Goal: Task Accomplishment & Management: Complete application form

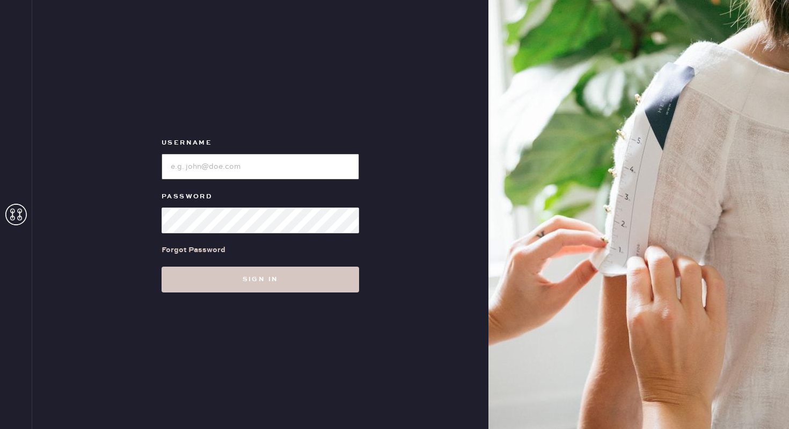
click at [212, 161] on input "loginName" at bounding box center [261, 167] width 198 height 26
click at [256, 171] on input "loginName" at bounding box center [261, 167] width 198 height 26
type input "reformationwilliamsburg"
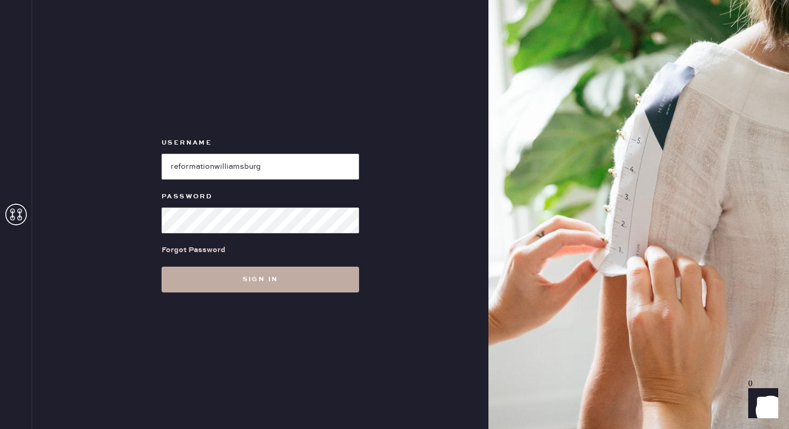
click at [279, 281] on button "Sign in" at bounding box center [261, 279] width 198 height 26
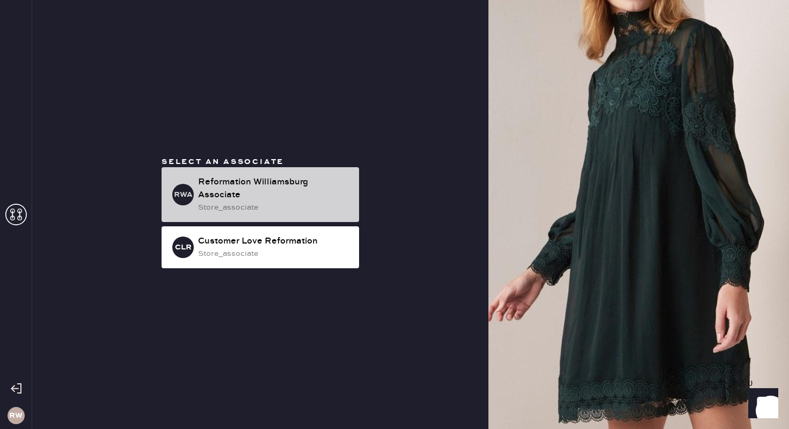
click at [253, 176] on div "Reformation Williamsburg Associate" at bounding box center [274, 189] width 153 height 26
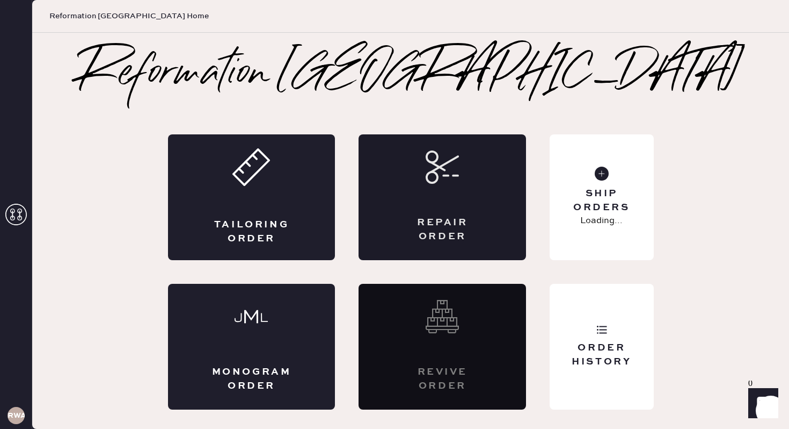
click at [398, 183] on div "Repair Order" at bounding box center [443, 197] width 168 height 126
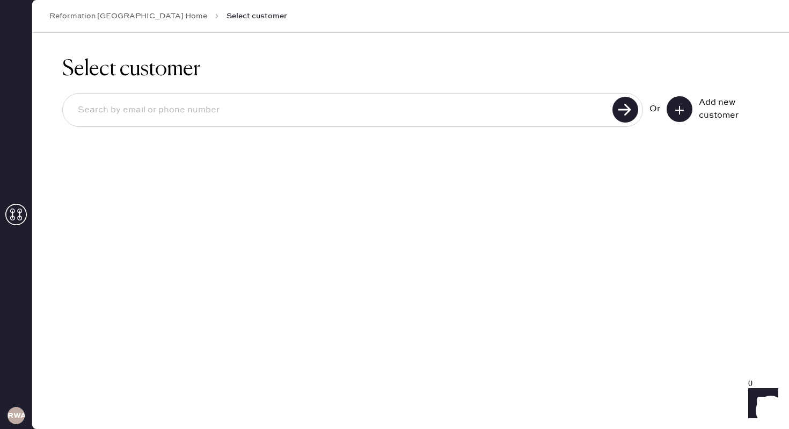
click at [245, 117] on input at bounding box center [339, 110] width 540 height 25
click at [484, 100] on input at bounding box center [339, 110] width 540 height 25
type input "[EMAIL_ADDRESS][DOMAIN_NAME]"
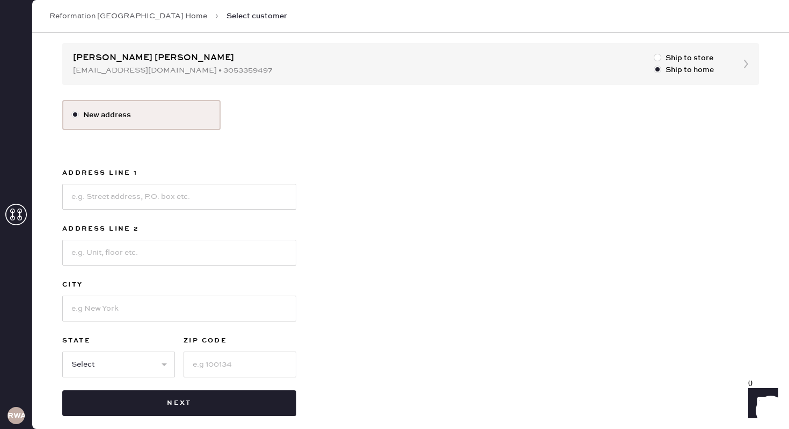
scroll to position [103, 0]
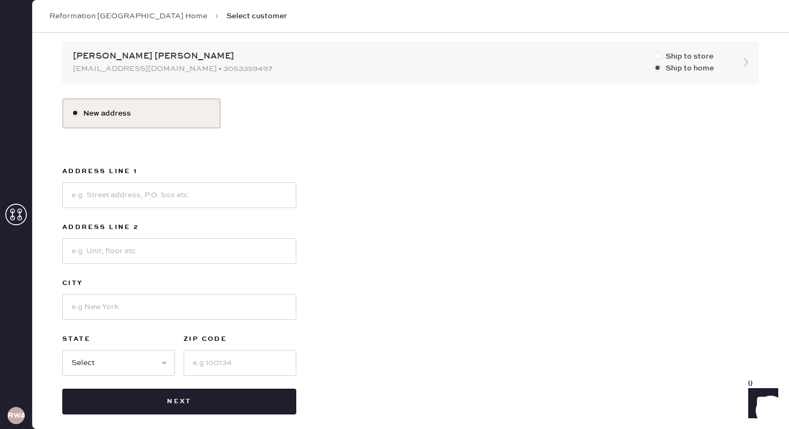
click at [655, 54] on div at bounding box center [658, 56] width 8 height 8
click at [655, 51] on input "Ship to store" at bounding box center [654, 50] width 1 height 1
radio input "true"
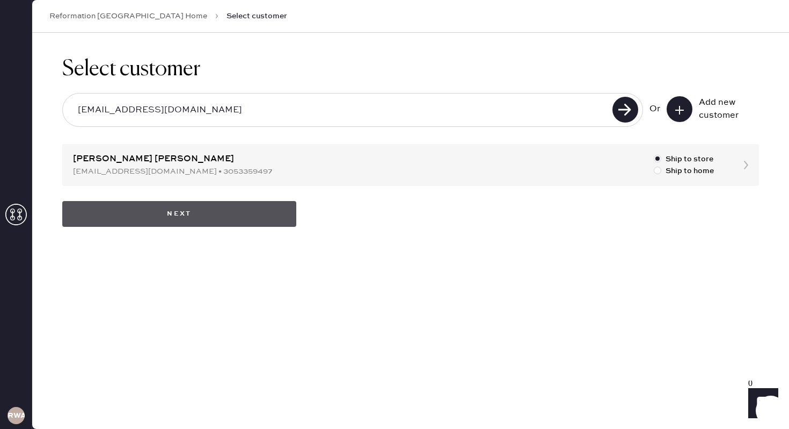
click at [179, 218] on button "Next" at bounding box center [179, 214] width 234 height 26
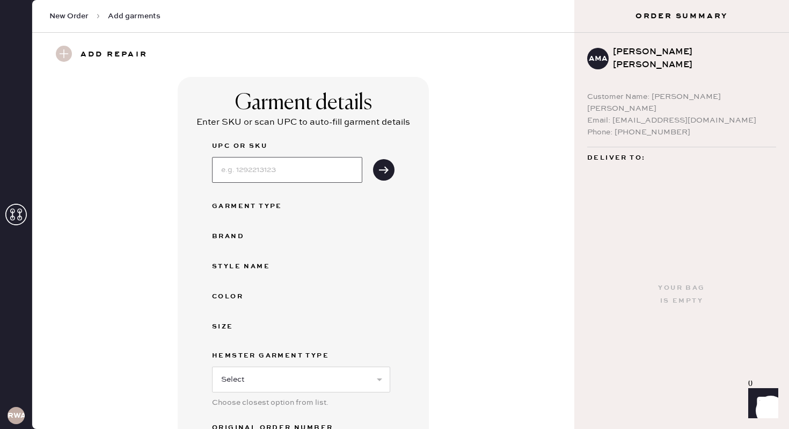
click at [237, 179] on input at bounding box center [287, 170] width 150 height 26
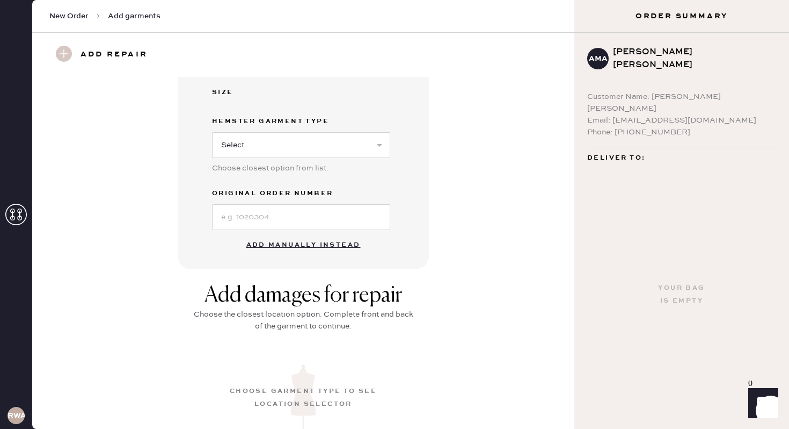
click at [286, 242] on button "Add manually instead" at bounding box center [303, 244] width 127 height 21
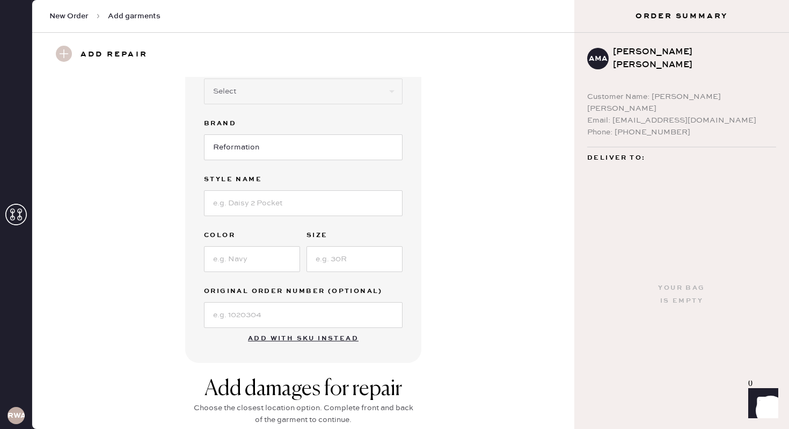
scroll to position [113, 0]
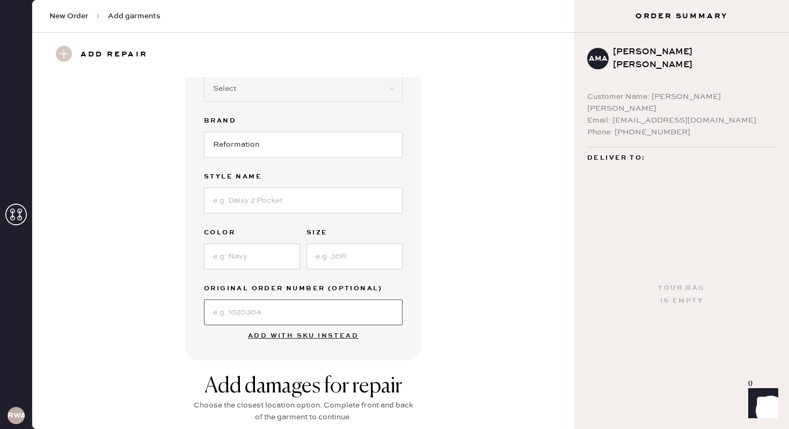
click at [249, 313] on input at bounding box center [303, 312] width 199 height 26
type input "S134809864"
click at [264, 250] on input at bounding box center [252, 256] width 96 height 26
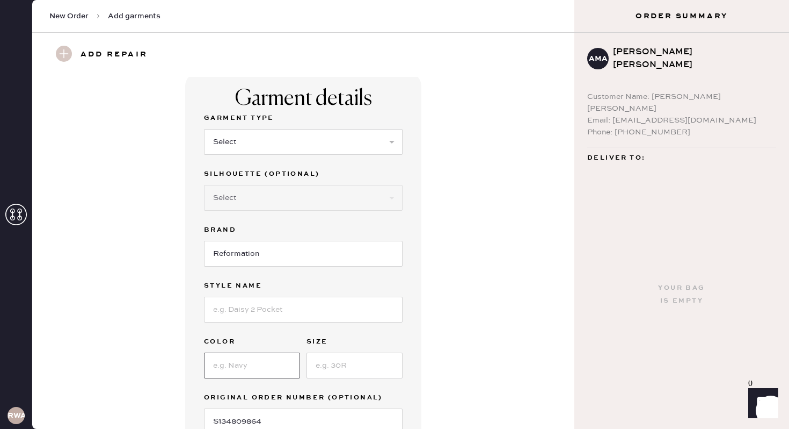
scroll to position [7, 0]
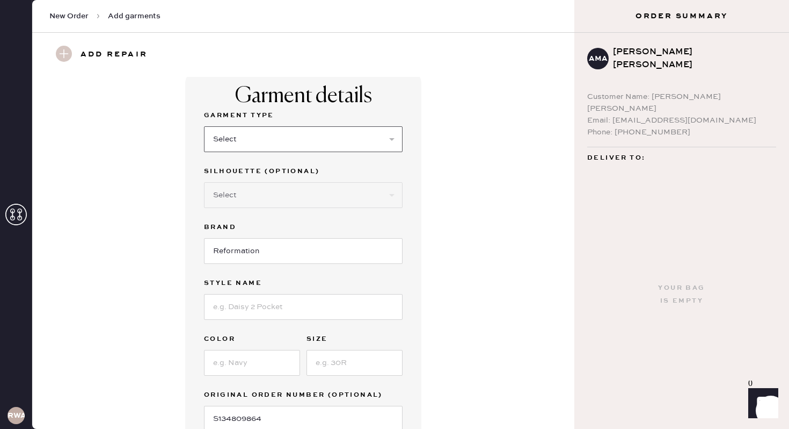
click at [245, 146] on select "Select Basic Skirt Jeans Leggings Pants Shorts Basic Sleeved Dress Basic Sleeve…" at bounding box center [303, 139] width 199 height 26
select select "7"
click at [226, 193] on select "Select Maxi Dress Midi Dress Mini Dress Other" at bounding box center [303, 195] width 199 height 26
select select "33"
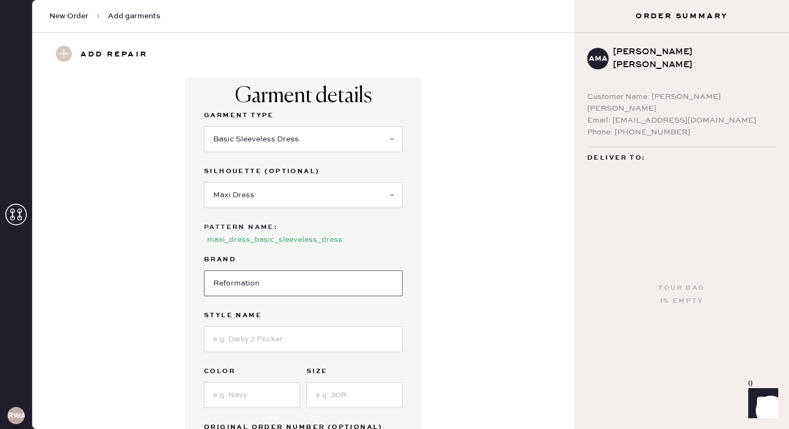
click at [235, 284] on input "Reformation" at bounding box center [303, 283] width 199 height 26
click at [234, 335] on input at bounding box center [303, 339] width 199 height 26
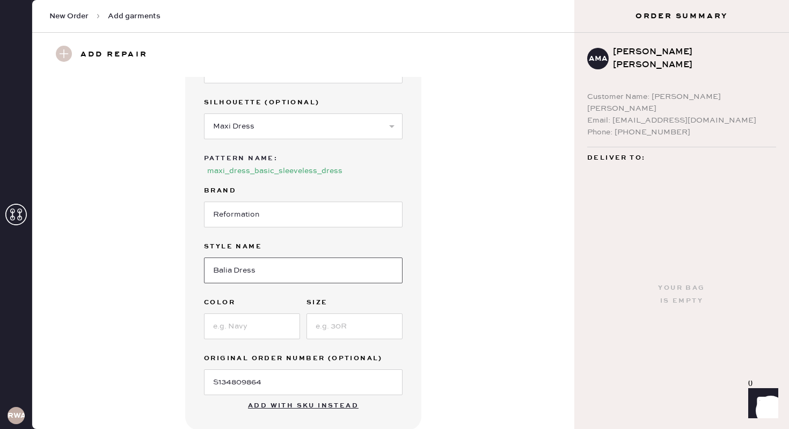
scroll to position [81, 0]
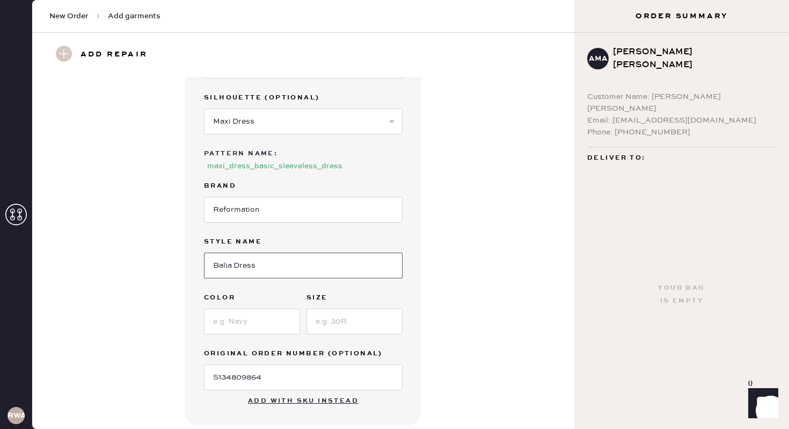
type input "Balia Dress"
click at [236, 317] on input at bounding box center [252, 321] width 96 height 26
type input "Rhine"
click at [365, 313] on input at bounding box center [355, 321] width 96 height 26
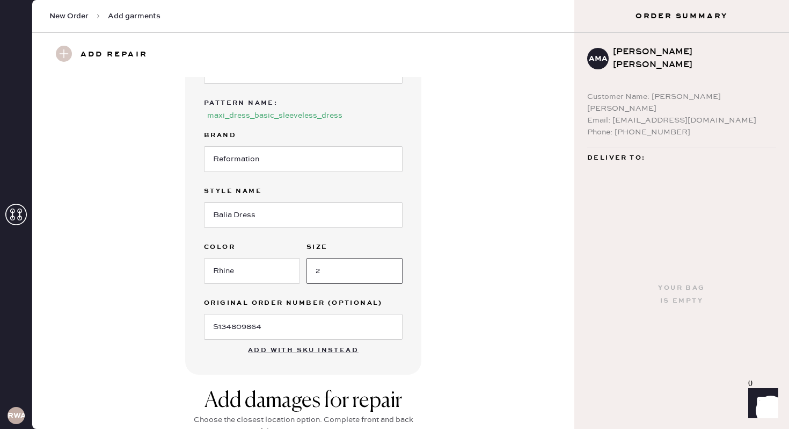
type input "2"
click at [453, 260] on div "Garment details Garment Type Select Basic Skirt Jeans Leggings Pants Shorts Bas…" at bounding box center [304, 160] width 504 height 429
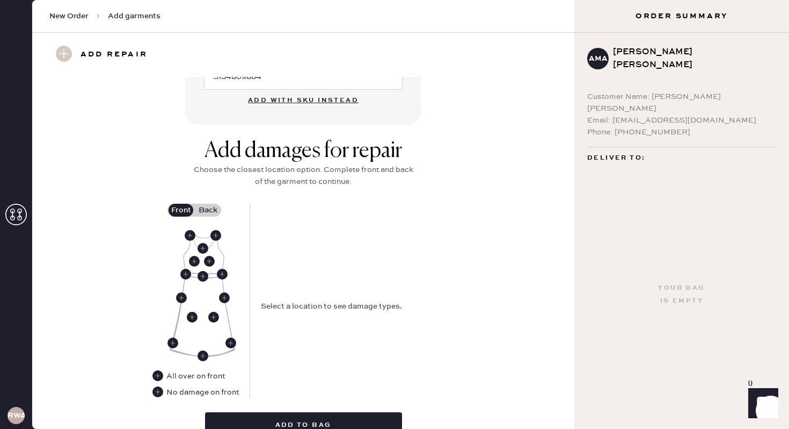
scroll to position [405, 0]
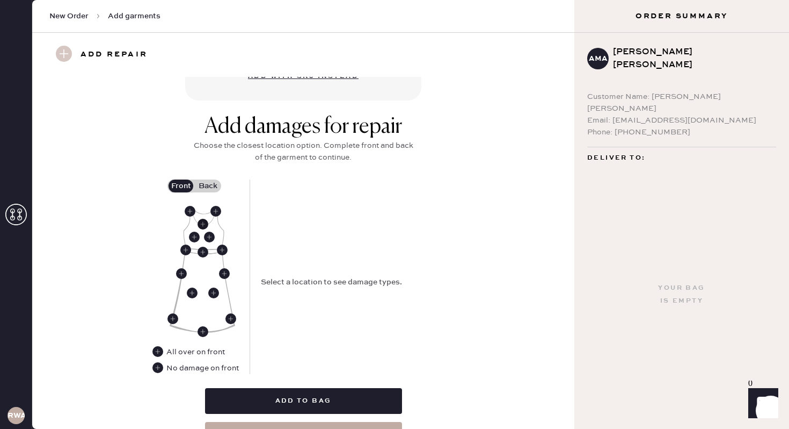
click at [203, 227] on use at bounding box center [203, 224] width 11 height 11
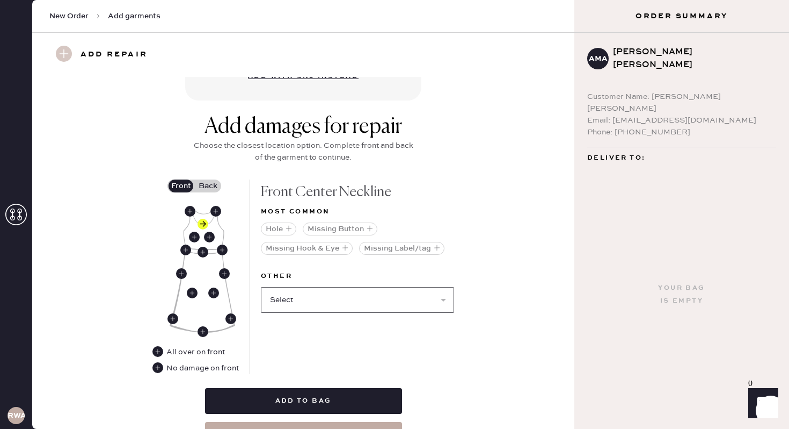
click at [295, 311] on select "Select Broken / Ripped Hem Broken Beads Broken Belt Loop Broken Button Broken C…" at bounding box center [357, 300] width 193 height 26
select select "1622"
select select
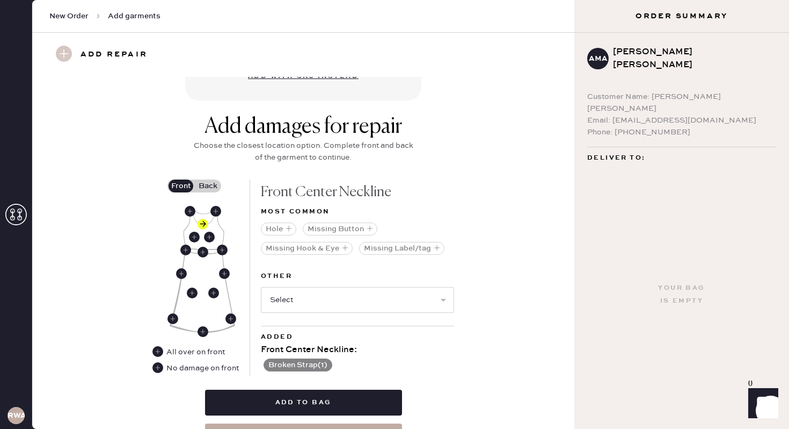
click at [210, 184] on label "Back" at bounding box center [207, 185] width 27 height 13
click at [208, 186] on input "Back" at bounding box center [208, 186] width 0 height 0
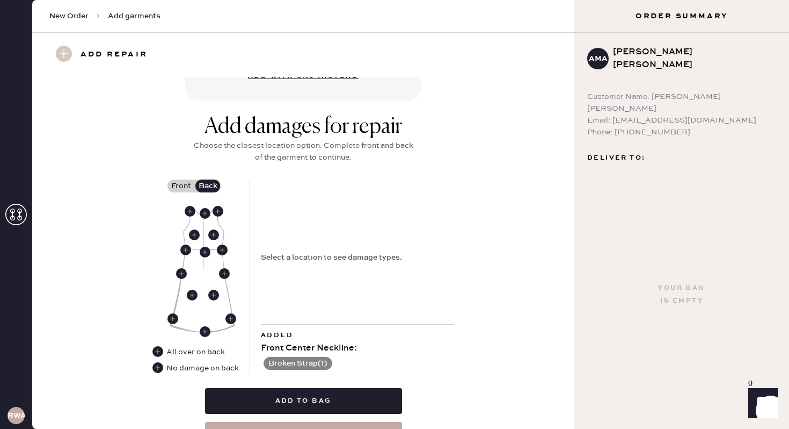
scroll to position [393, 0]
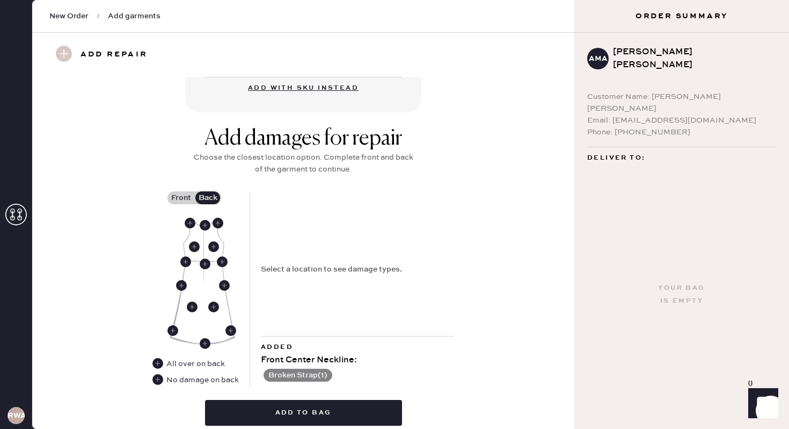
click at [305, 280] on div "Select a location to see damage types." at bounding box center [357, 263] width 193 height 144
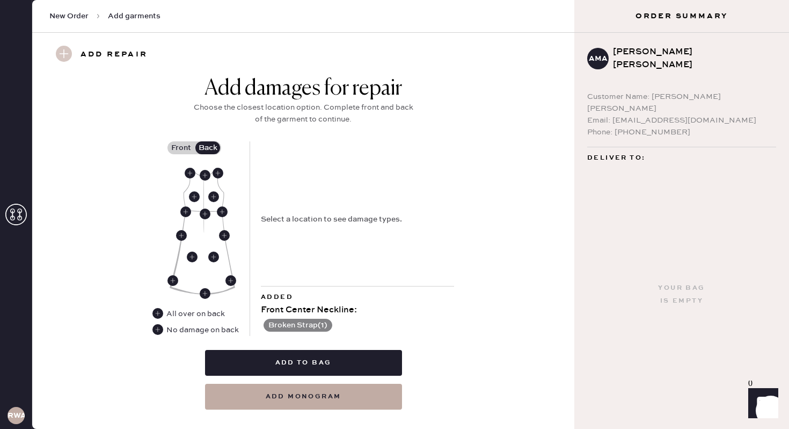
scroll to position [445, 0]
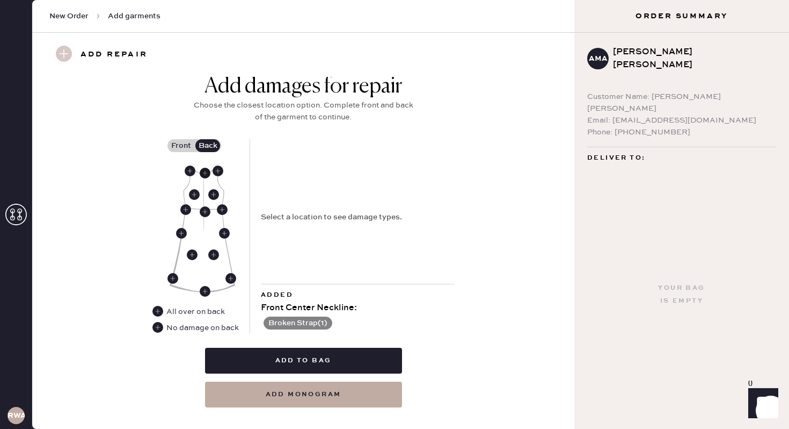
click at [204, 175] on use at bounding box center [205, 173] width 11 height 11
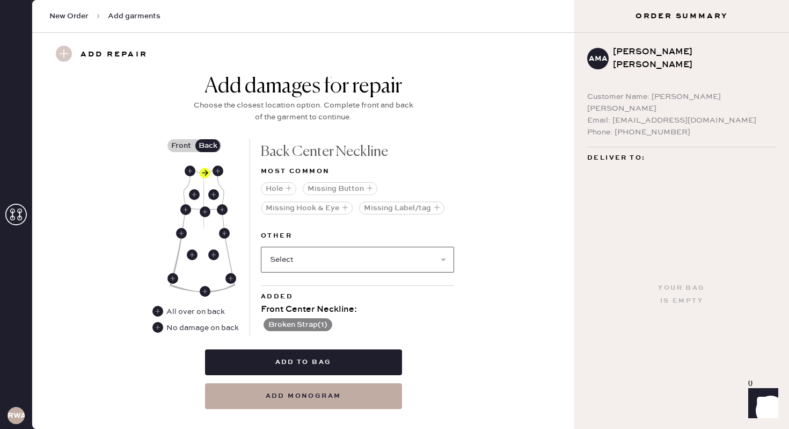
click at [292, 257] on select "Select Broken / Ripped Hem Broken Beads Broken Belt Loop Broken Button Broken C…" at bounding box center [357, 259] width 193 height 26
select select "1611"
select select
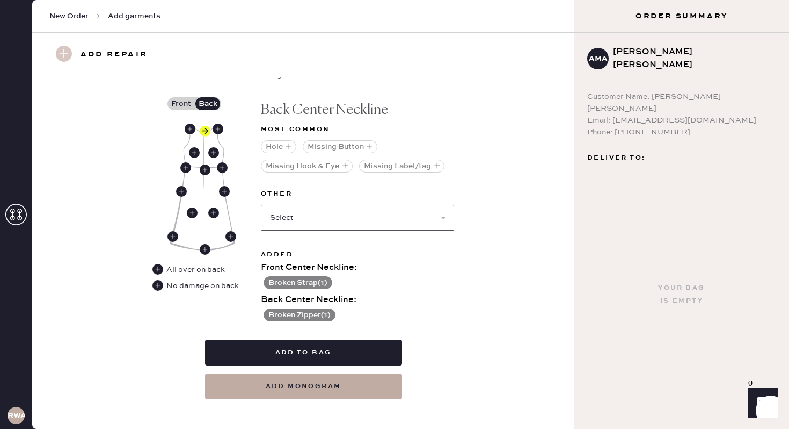
scroll to position [496, 0]
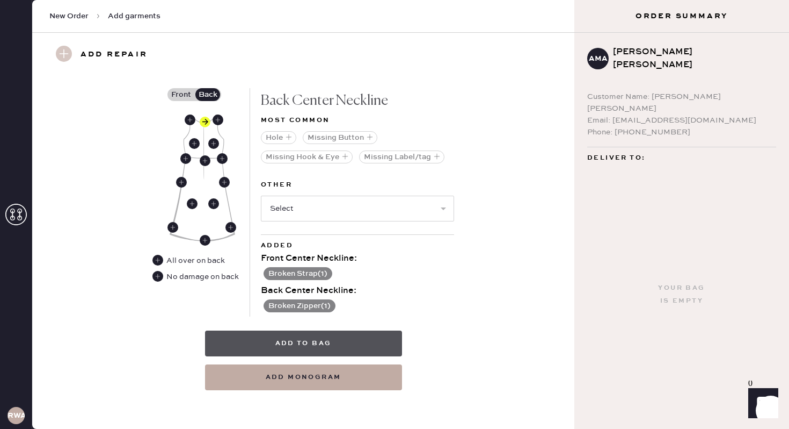
click at [326, 333] on button "Add to bag" at bounding box center [303, 343] width 197 height 26
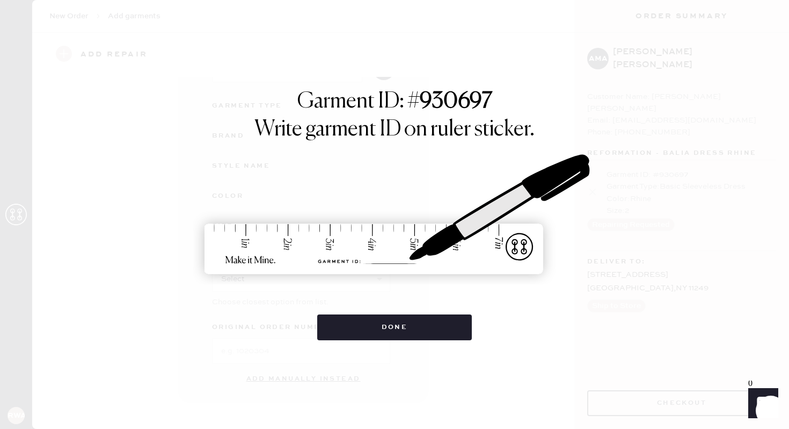
scroll to position [100, 0]
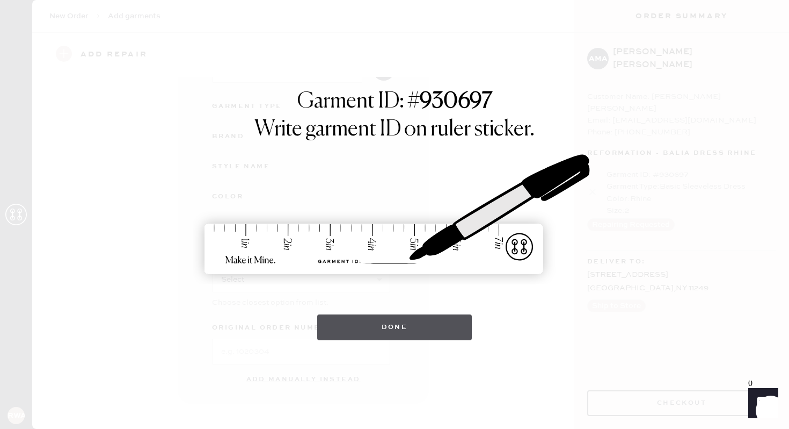
click at [400, 325] on button "Done" at bounding box center [394, 327] width 155 height 26
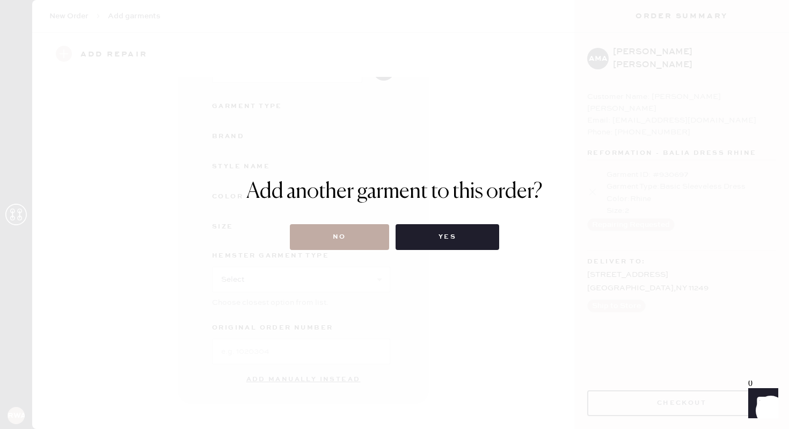
click at [361, 237] on button "No" at bounding box center [339, 237] width 99 height 26
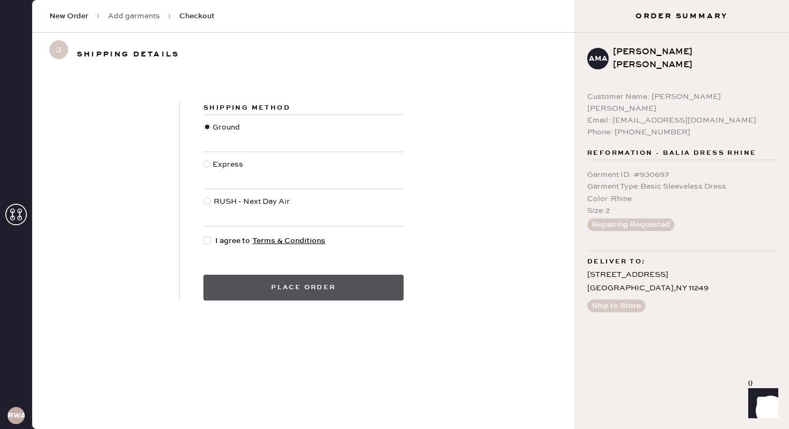
click at [298, 288] on button "Place order" at bounding box center [304, 287] width 200 height 26
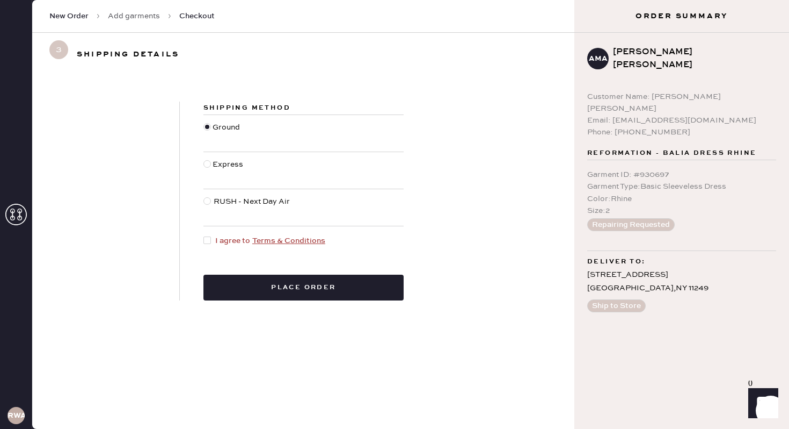
click at [209, 240] on div at bounding box center [208, 240] width 8 height 8
click at [204, 235] on input "I agree to Terms & Conditions" at bounding box center [204, 235] width 1 height 1
checkbox input "true"
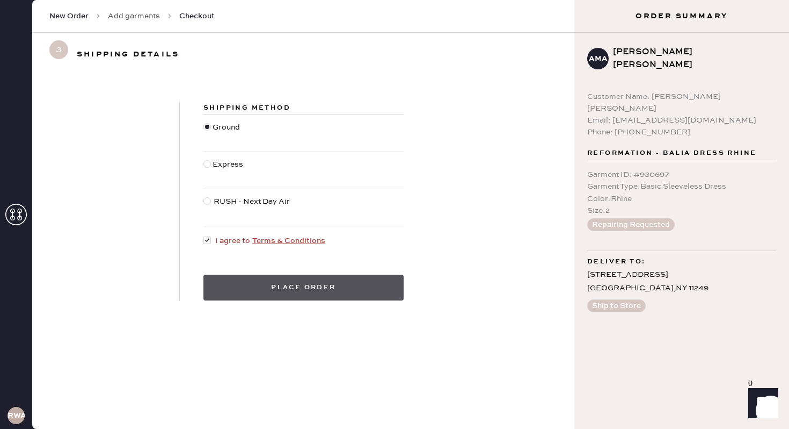
click at [288, 291] on button "Place order" at bounding box center [304, 287] width 200 height 26
